Goal: Task Accomplishment & Management: Use online tool/utility

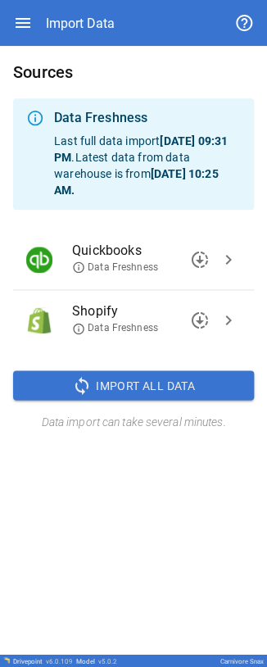
click at [84, 2] on span "chevron_right" at bounding box center [229, 260] width 20 height 20
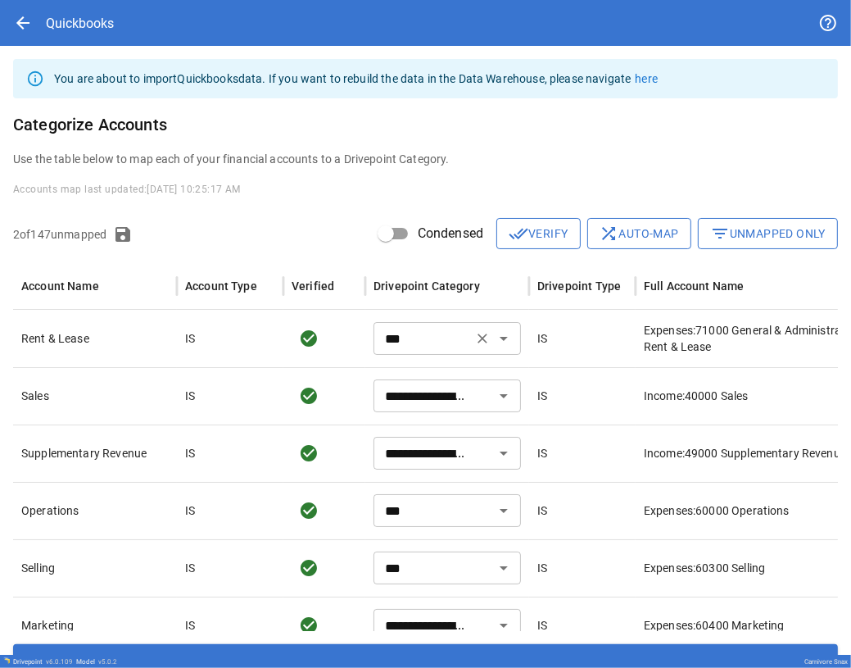
click at [84, 2] on icon "Open" at bounding box center [504, 339] width 20 height 20
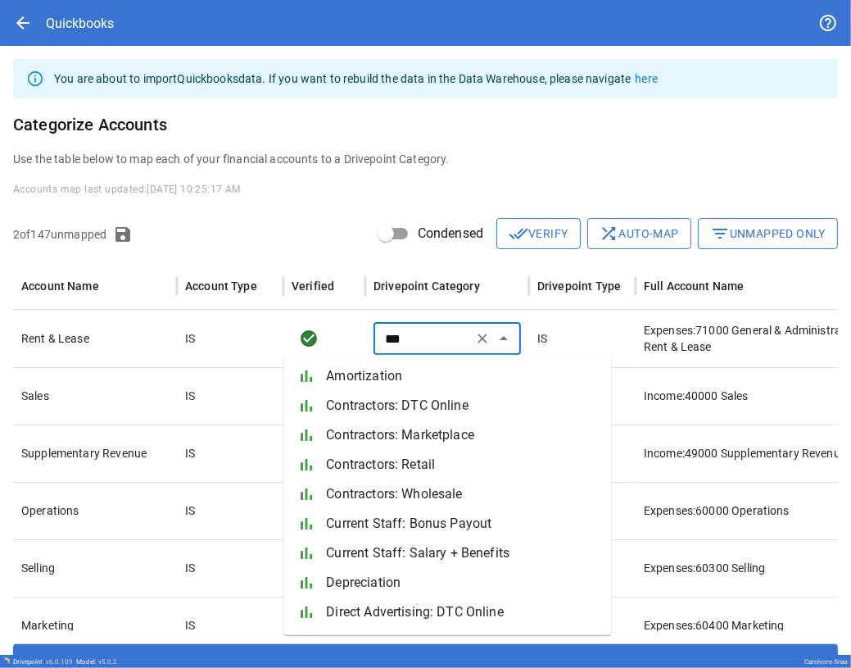
scroll to position [346, 0]
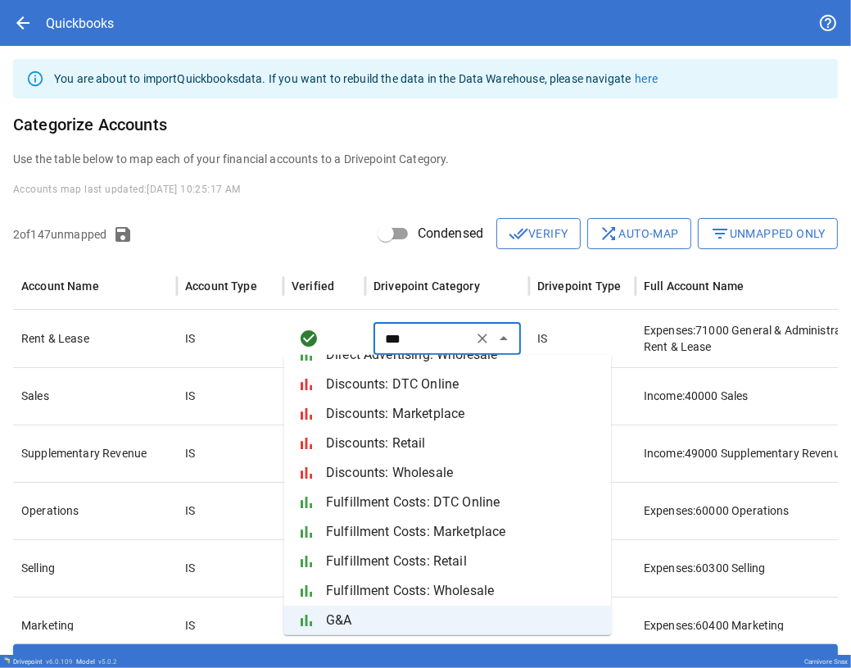
click at [84, 2] on div "**********" at bounding box center [425, 369] width 851 height 647
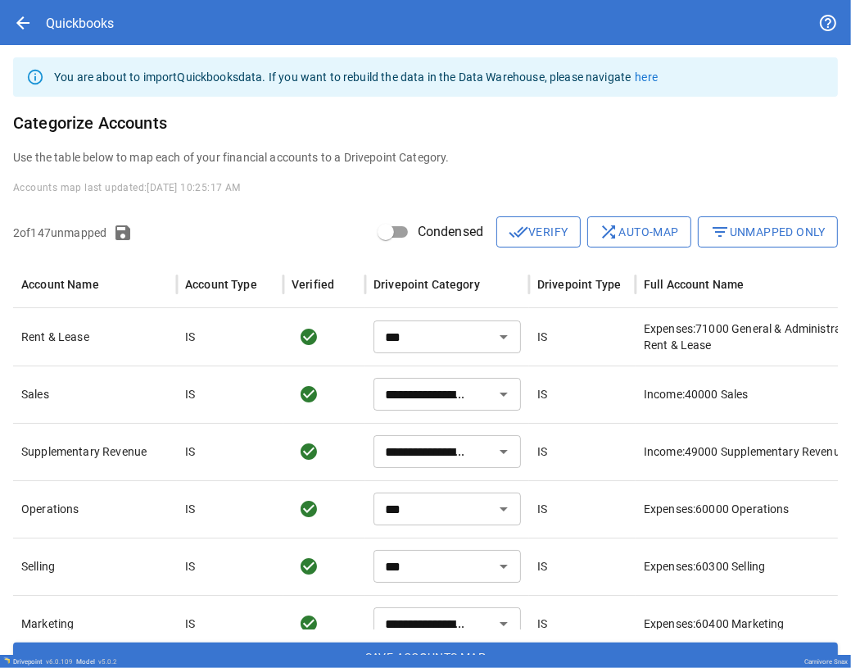
scroll to position [0, 0]
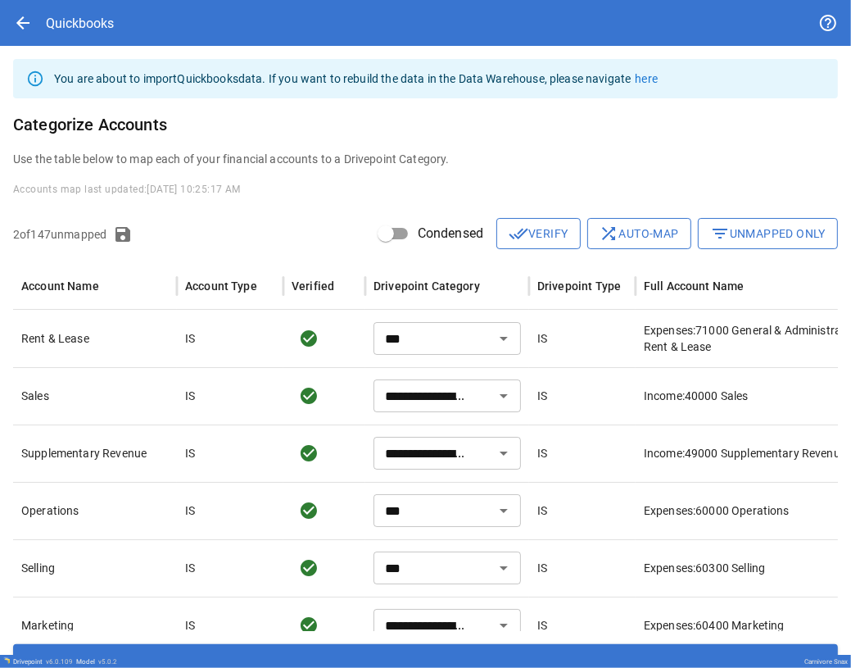
click at [84, 2] on button "filter_list Unmapped Only" at bounding box center [768, 233] width 140 height 31
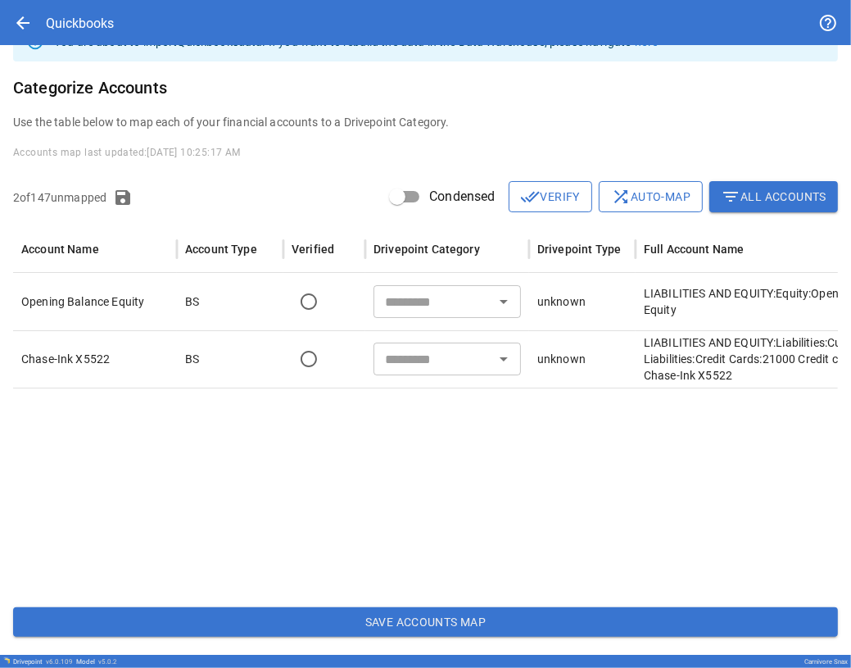
scroll to position [38, 0]
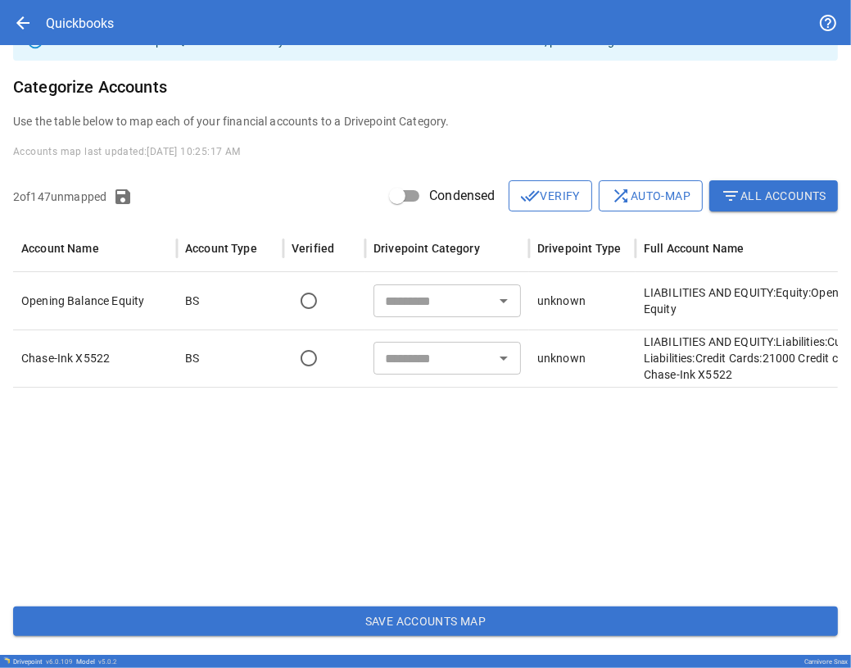
click at [84, 2] on button "Save Accounts Map" at bounding box center [425, 620] width 825 height 29
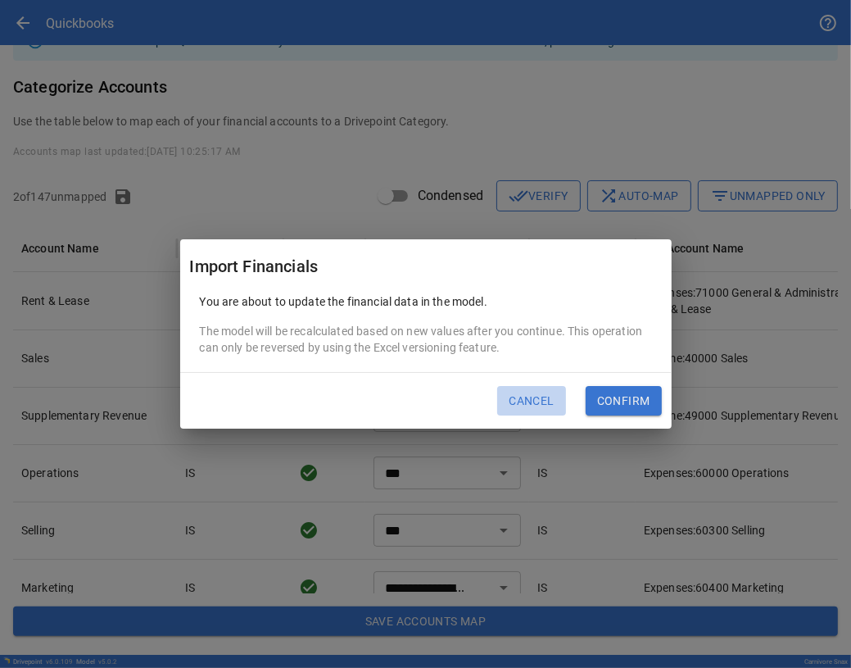
click at [84, 2] on button "Cancel" at bounding box center [531, 400] width 68 height 29
